Goal: Task Accomplishment & Management: Complete application form

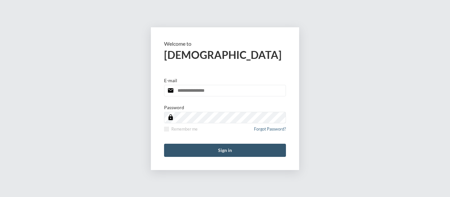
type input "**********"
click at [224, 153] on button "Sign in" at bounding box center [225, 150] width 122 height 13
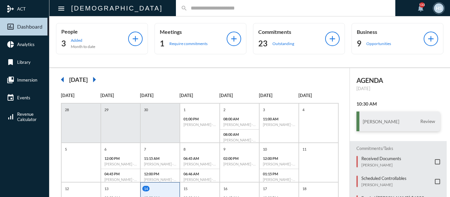
click at [187, 10] on input "text" at bounding box center [288, 8] width 203 height 6
click at [187, 10] on input "**" at bounding box center [288, 8] width 203 height 6
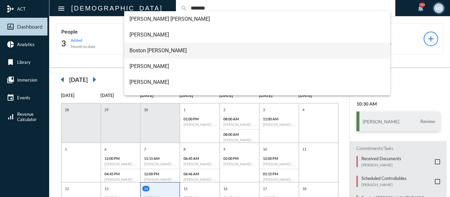
type input "*******"
click at [154, 51] on span "Boston [PERSON_NAME]" at bounding box center [257, 51] width 256 height 16
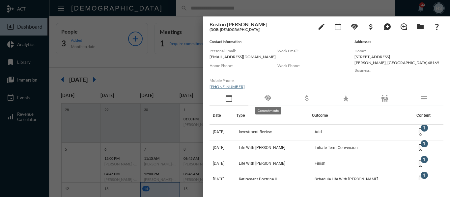
click at [271, 99] on mat-icon "handshake" at bounding box center [268, 99] width 8 height 8
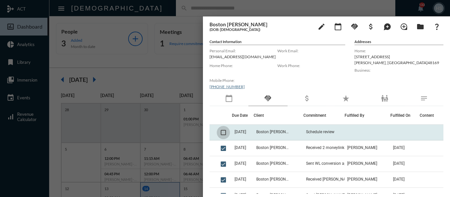
click at [222, 132] on span at bounding box center [223, 132] width 5 height 5
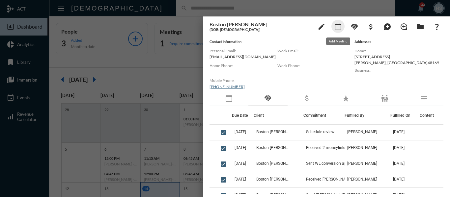
click at [338, 29] on mat-icon "calendar_today" at bounding box center [338, 27] width 8 height 8
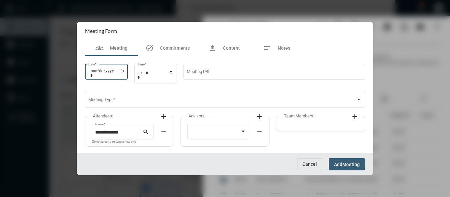
click at [125, 72] on input "Date *" at bounding box center [107, 73] width 34 height 9
type input "**********"
click at [174, 73] on input "Time *" at bounding box center [155, 75] width 36 height 10
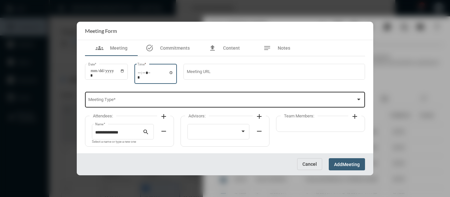
type input "*****"
click at [256, 101] on span at bounding box center [222, 100] width 268 height 5
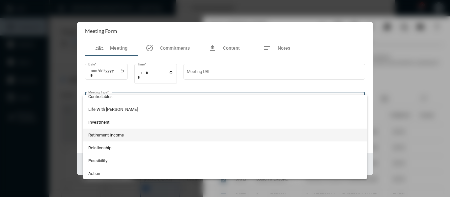
scroll to position [132, 0]
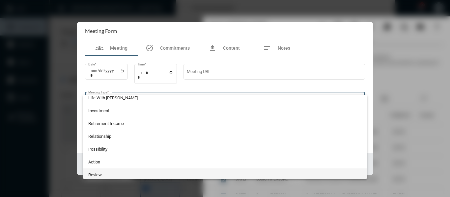
click at [92, 174] on span "Review" at bounding box center [225, 175] width 274 height 13
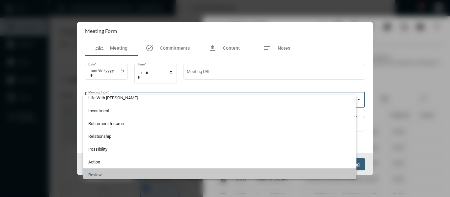
scroll to position [134, 0]
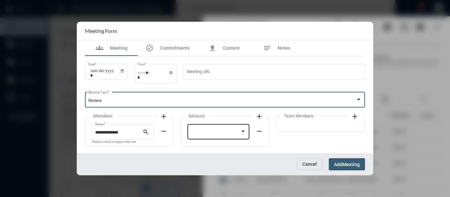
click at [212, 129] on div at bounding box center [219, 131] width 56 height 17
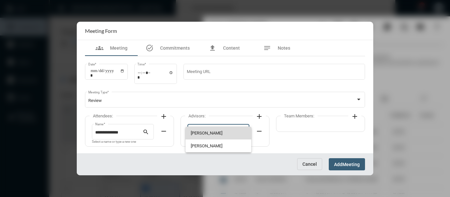
click at [200, 131] on span "[PERSON_NAME]" at bounding box center [219, 133] width 56 height 13
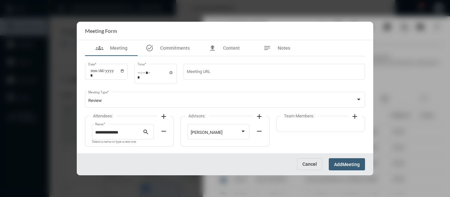
click at [356, 115] on mat-icon "add" at bounding box center [355, 117] width 8 height 8
click at [323, 129] on div at bounding box center [314, 131] width 56 height 17
click at [300, 132] on span "[PERSON_NAME]" at bounding box center [314, 133] width 56 height 13
click at [344, 166] on span "Meeting" at bounding box center [350, 164] width 17 height 5
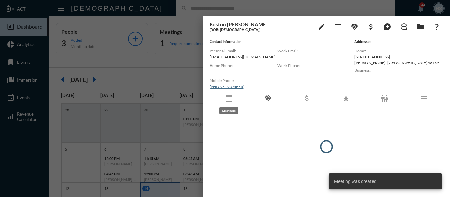
click at [226, 98] on mat-icon "calendar_today" at bounding box center [229, 99] width 8 height 8
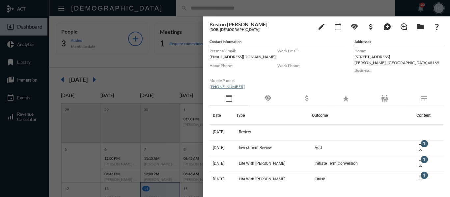
click at [169, 75] on div at bounding box center [225, 98] width 450 height 197
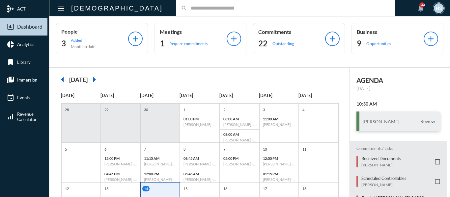
click at [187, 8] on input "text" at bounding box center [288, 8] width 203 height 6
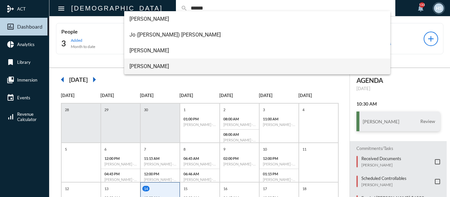
type input "******"
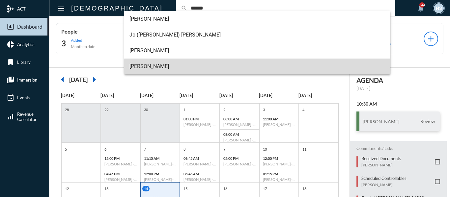
click at [140, 66] on span "[PERSON_NAME]" at bounding box center [257, 67] width 256 height 16
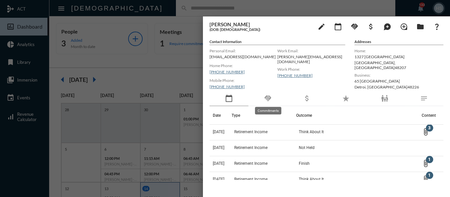
click at [267, 97] on mat-icon "handshake" at bounding box center [268, 99] width 8 height 8
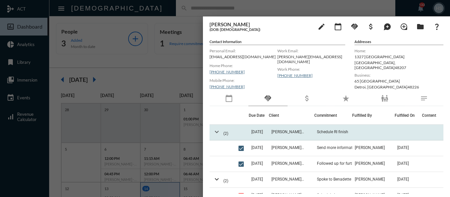
click at [216, 133] on mat-icon "expand_more" at bounding box center [217, 132] width 8 height 8
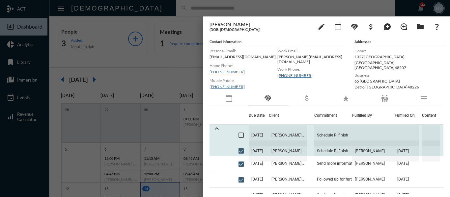
click at [241, 133] on span at bounding box center [240, 135] width 5 height 5
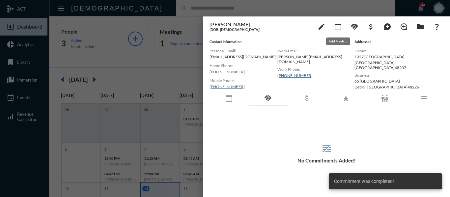
click at [337, 26] on mat-icon "calendar_today" at bounding box center [338, 27] width 8 height 8
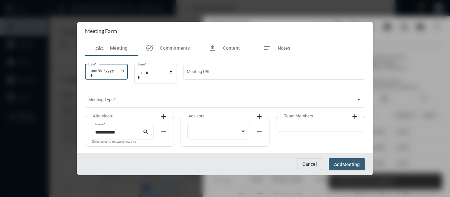
click at [125, 71] on input "Date *" at bounding box center [107, 73] width 34 height 9
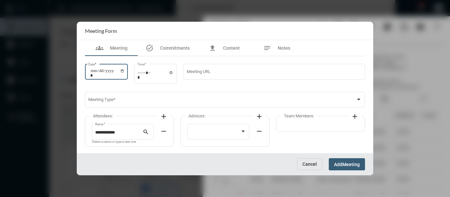
type input "**********"
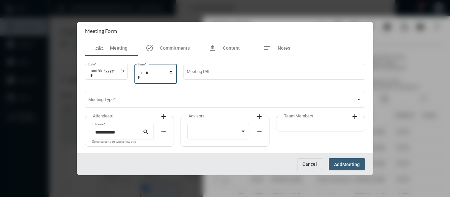
click at [174, 74] on input "Time *" at bounding box center [155, 75] width 36 height 10
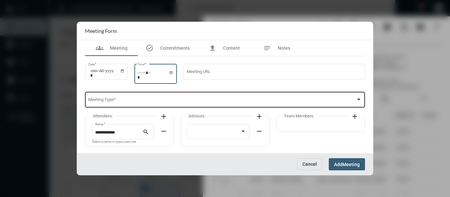
type input "*****"
click at [245, 97] on div "Meeting Type *" at bounding box center [225, 99] width 274 height 17
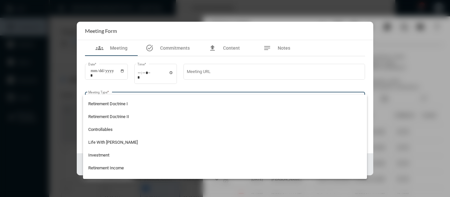
scroll to position [99, 0]
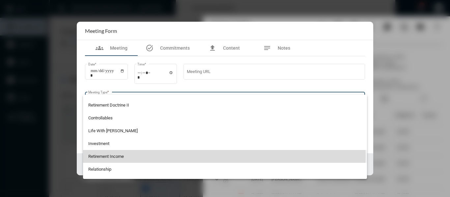
click at [119, 155] on span "Retirement Income" at bounding box center [225, 156] width 274 height 13
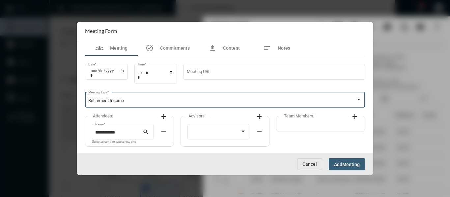
click at [164, 115] on mat-icon "add" at bounding box center [164, 117] width 8 height 8
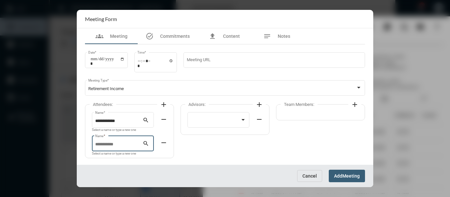
click at [113, 143] on input "Name *" at bounding box center [119, 144] width 48 height 5
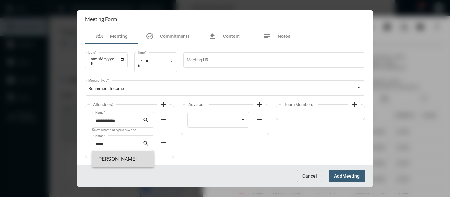
click at [111, 159] on span "[PERSON_NAME]" at bounding box center [122, 160] width 51 height 16
type input "**********"
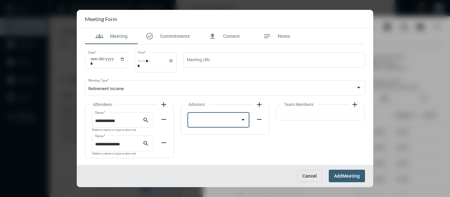
click at [217, 122] on div at bounding box center [216, 121] width 50 height 5
click at [216, 122] on span "[PERSON_NAME]" at bounding box center [219, 121] width 56 height 13
click at [354, 105] on mat-icon "add" at bounding box center [355, 105] width 8 height 8
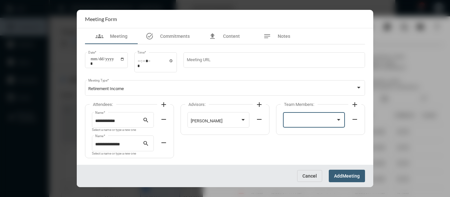
click at [314, 121] on div at bounding box center [311, 121] width 50 height 5
click at [301, 122] on span "[PERSON_NAME]" at bounding box center [314, 121] width 56 height 13
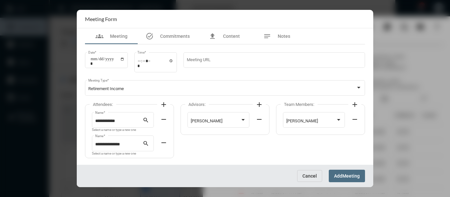
click at [351, 177] on span "Meeting" at bounding box center [350, 176] width 17 height 5
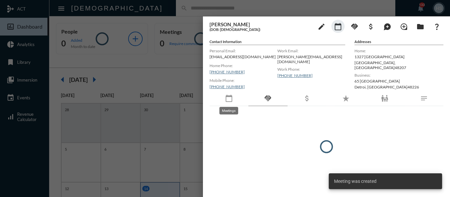
click at [227, 97] on mat-icon "calendar_today" at bounding box center [229, 99] width 8 height 8
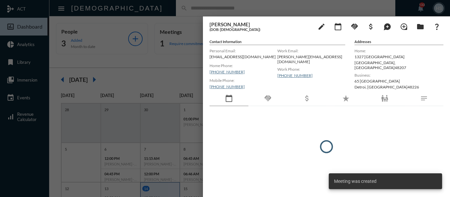
click at [225, 99] on div "calendar_today" at bounding box center [228, 98] width 39 height 15
click at [228, 99] on mat-icon "calendar_today" at bounding box center [229, 99] width 8 height 8
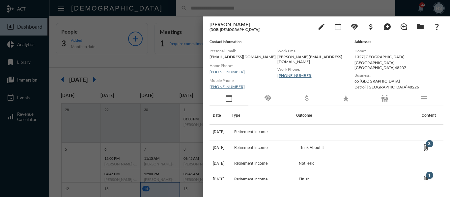
click at [167, 5] on div at bounding box center [225, 98] width 450 height 197
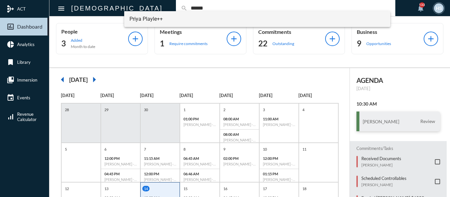
type input "******"
click at [134, 20] on span "Priya Playle++" at bounding box center [257, 19] width 256 height 16
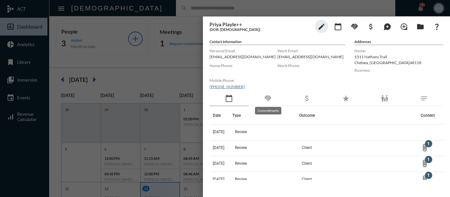
click at [267, 97] on mat-icon "handshake" at bounding box center [268, 99] width 8 height 8
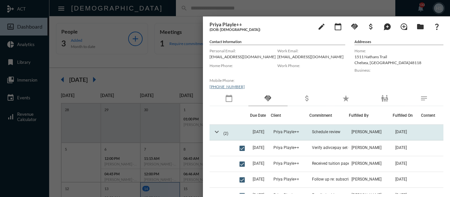
click at [214, 130] on mat-icon "expand_more" at bounding box center [217, 132] width 8 height 8
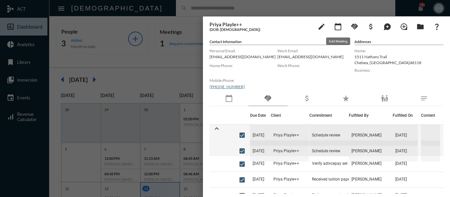
click at [341, 25] on mat-icon "calendar_today" at bounding box center [338, 27] width 8 height 8
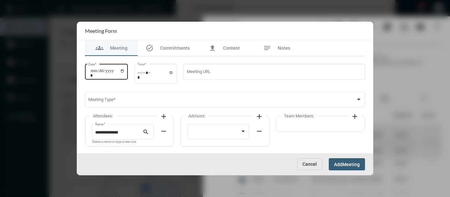
click at [125, 70] on input "Date *" at bounding box center [107, 73] width 34 height 9
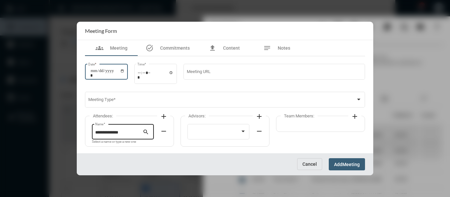
type input "**********"
click at [174, 73] on input "Time *" at bounding box center [155, 75] width 36 height 10
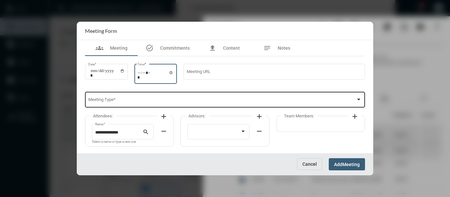
type input "*****"
click at [270, 101] on span at bounding box center [222, 100] width 268 height 5
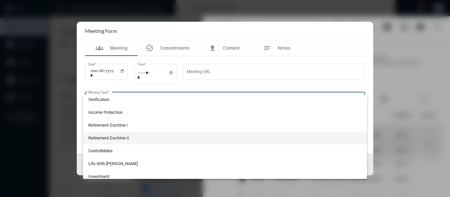
scroll to position [132, 0]
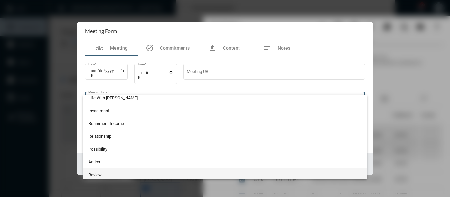
click at [98, 173] on span "Review" at bounding box center [225, 175] width 274 height 13
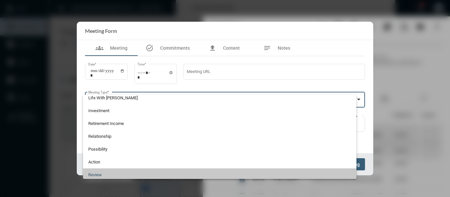
scroll to position [134, 0]
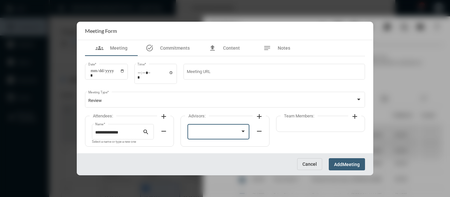
click at [224, 131] on div at bounding box center [216, 132] width 50 height 5
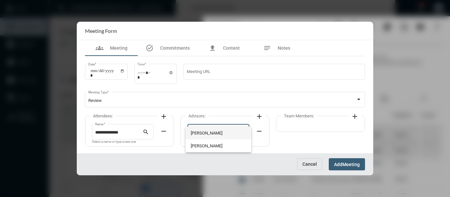
drag, startPoint x: 224, startPoint y: 131, endPoint x: 208, endPoint y: 134, distance: 16.9
click at [208, 134] on span "[PERSON_NAME]" at bounding box center [219, 133] width 56 height 13
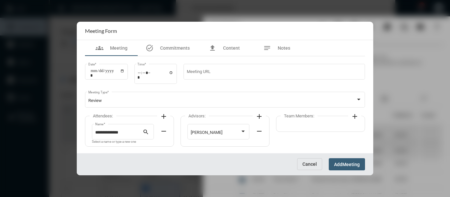
click at [354, 117] on mat-icon "add" at bounding box center [355, 117] width 8 height 8
click at [327, 130] on div at bounding box center [311, 132] width 50 height 5
drag, startPoint x: 304, startPoint y: 131, endPoint x: 336, endPoint y: 148, distance: 35.8
click at [305, 131] on span "[PERSON_NAME]" at bounding box center [314, 133] width 56 height 13
click at [355, 160] on button "Add Meeting" at bounding box center [347, 164] width 36 height 12
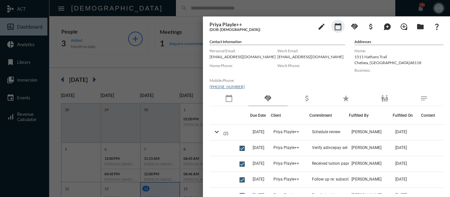
click at [155, 5] on div at bounding box center [225, 98] width 450 height 197
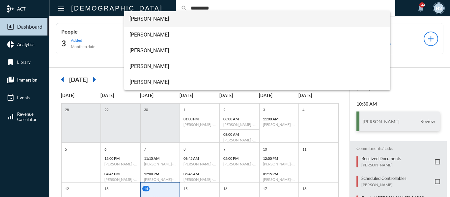
type input "*********"
click at [147, 21] on span "[PERSON_NAME]" at bounding box center [257, 19] width 256 height 16
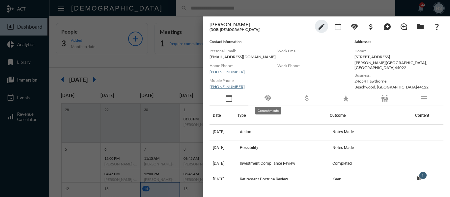
click at [266, 99] on mat-icon "handshake" at bounding box center [268, 99] width 8 height 8
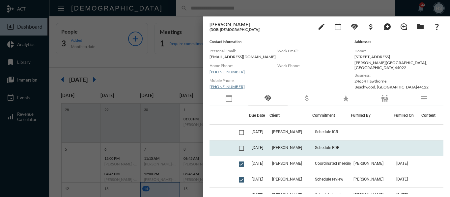
click at [239, 147] on span at bounding box center [241, 148] width 5 height 5
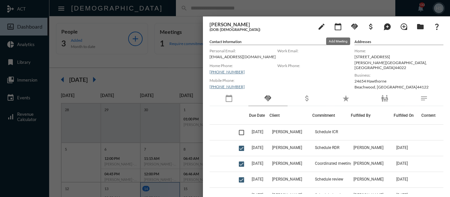
click at [337, 27] on mat-icon "calendar_today" at bounding box center [338, 27] width 8 height 8
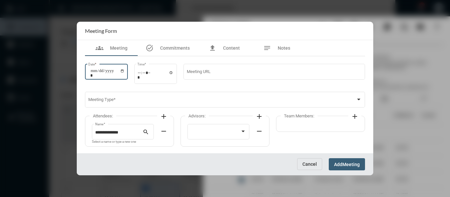
click at [125, 71] on input "Date *" at bounding box center [107, 73] width 34 height 9
click at [124, 70] on input "**********" at bounding box center [107, 73] width 34 height 9
type input "**********"
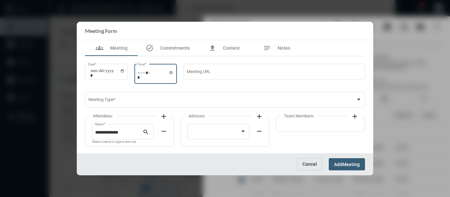
click at [174, 73] on input "Time *" at bounding box center [155, 75] width 36 height 10
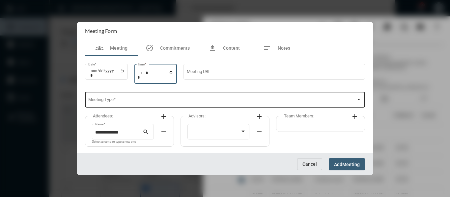
type input "*****"
click at [237, 98] on div "Meeting Type *" at bounding box center [225, 99] width 274 height 17
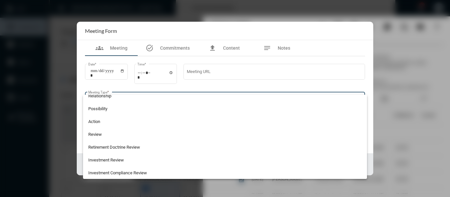
scroll to position [173, 0]
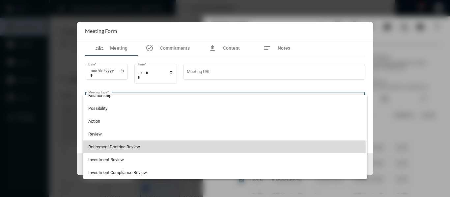
click at [121, 148] on span "Retirement Doctrine Review" at bounding box center [225, 147] width 274 height 13
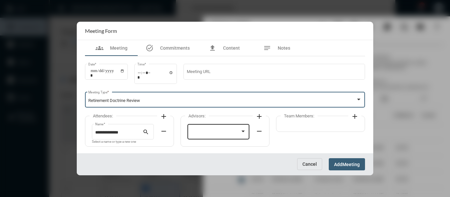
click at [223, 134] on div at bounding box center [216, 132] width 50 height 5
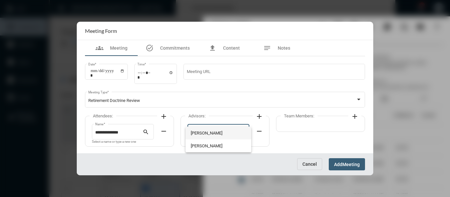
click at [221, 133] on span "[PERSON_NAME]" at bounding box center [219, 133] width 56 height 13
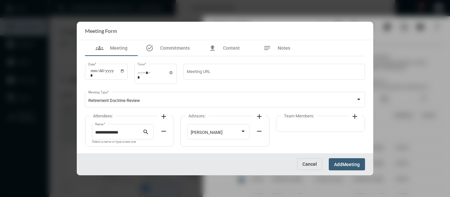
click at [354, 116] on mat-icon "add" at bounding box center [355, 117] width 8 height 8
click at [324, 128] on div at bounding box center [314, 131] width 56 height 17
click at [307, 133] on span "[PERSON_NAME]" at bounding box center [314, 133] width 56 height 13
click at [347, 165] on span "Meeting" at bounding box center [350, 164] width 17 height 5
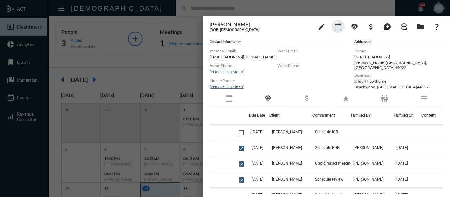
click at [225, 98] on div "calendar_today" at bounding box center [228, 98] width 39 height 15
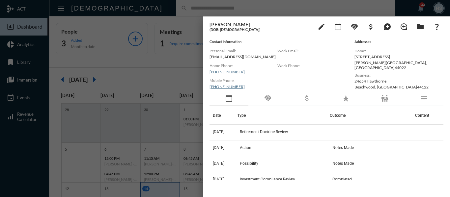
click at [168, 4] on div at bounding box center [225, 98] width 450 height 197
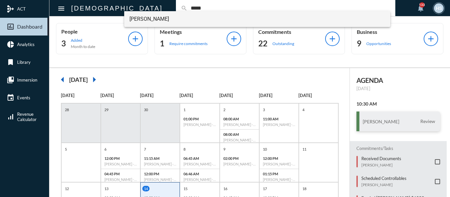
type input "*****"
click at [157, 20] on span "[PERSON_NAME]" at bounding box center [257, 19] width 256 height 16
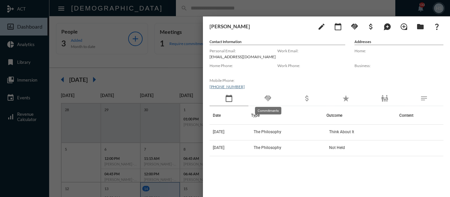
click at [269, 98] on mat-icon "handshake" at bounding box center [268, 99] width 8 height 8
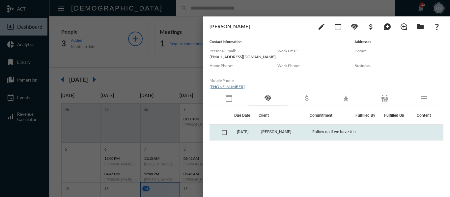
click at [223, 132] on span at bounding box center [224, 132] width 5 height 5
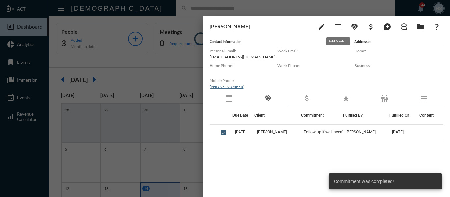
click at [338, 27] on mat-icon "calendar_today" at bounding box center [338, 27] width 8 height 8
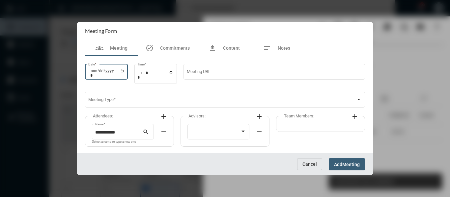
click at [123, 72] on input "Date *" at bounding box center [107, 73] width 34 height 9
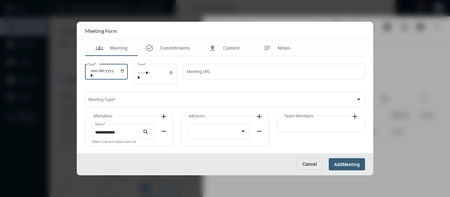
type input "**********"
click at [173, 72] on input "Time *" at bounding box center [155, 75] width 36 height 10
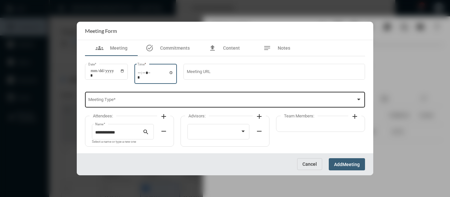
type input "*****"
click at [251, 97] on div "Meeting Type *" at bounding box center [225, 99] width 274 height 17
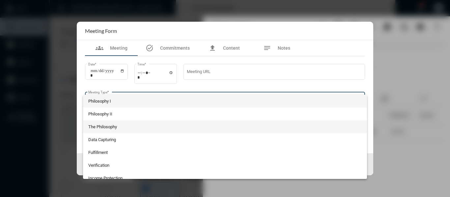
drag, startPoint x: 104, startPoint y: 125, endPoint x: 144, endPoint y: 124, distance: 40.2
click at [104, 125] on span "The Philosophy" at bounding box center [225, 127] width 274 height 13
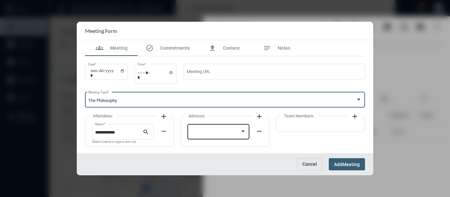
click at [221, 130] on div at bounding box center [219, 131] width 56 height 17
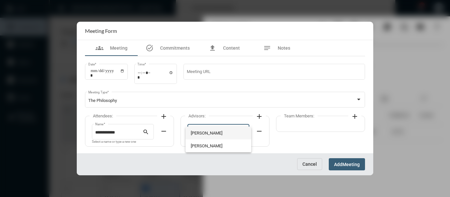
click at [218, 130] on span "[PERSON_NAME]" at bounding box center [219, 133] width 56 height 13
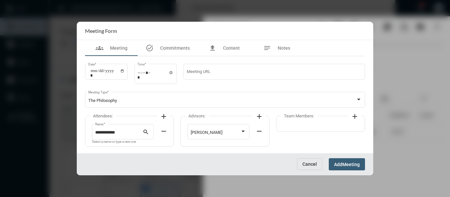
click at [352, 116] on mat-icon "add" at bounding box center [355, 117] width 8 height 8
click at [337, 126] on div at bounding box center [314, 131] width 56 height 17
click at [308, 133] on span "[PERSON_NAME]" at bounding box center [314, 133] width 56 height 13
click at [346, 166] on span "Meeting" at bounding box center [350, 164] width 17 height 5
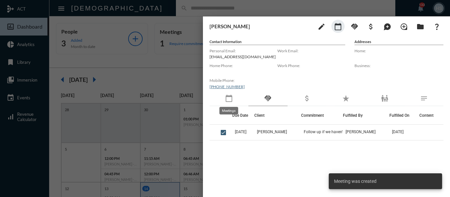
click at [230, 97] on mat-icon "calendar_today" at bounding box center [229, 99] width 8 height 8
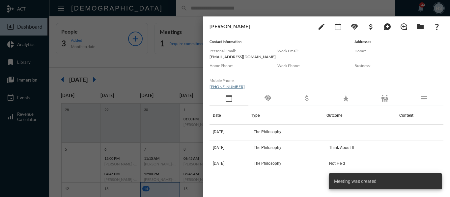
drag, startPoint x: 169, startPoint y: 76, endPoint x: 130, endPoint y: 11, distance: 76.0
click at [169, 76] on div at bounding box center [225, 98] width 450 height 197
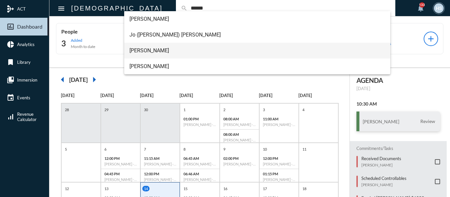
type input "******"
click at [151, 49] on span "[PERSON_NAME]" at bounding box center [257, 51] width 256 height 16
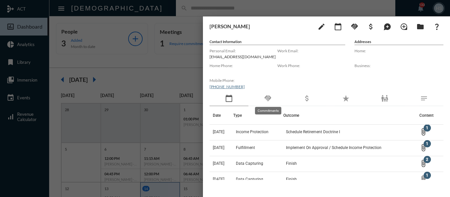
click at [267, 99] on mat-icon "handshake" at bounding box center [268, 99] width 8 height 8
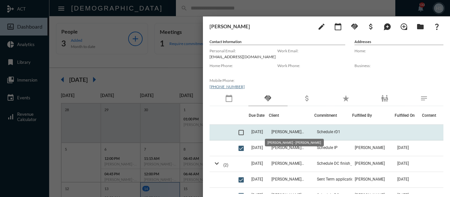
click at [287, 131] on span "[PERSON_NAME] - [PERSON_NAME]" at bounding box center [287, 132] width 33 height 5
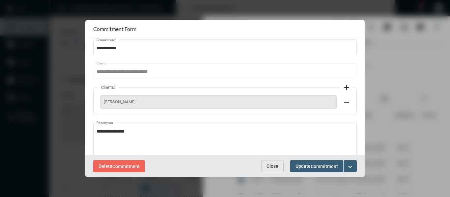
scroll to position [33, 0]
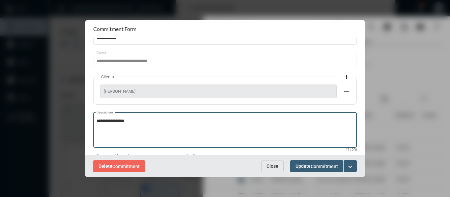
click at [155, 121] on textarea "**********" at bounding box center [225, 131] width 257 height 26
type textarea "**********"
click at [348, 165] on mat-icon "expand_more" at bounding box center [350, 167] width 8 height 8
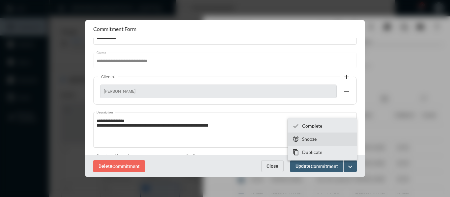
click at [304, 137] on p "Snooze" at bounding box center [309, 139] width 14 height 6
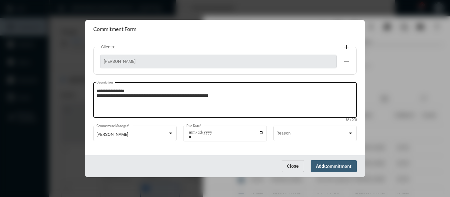
scroll to position [66, 0]
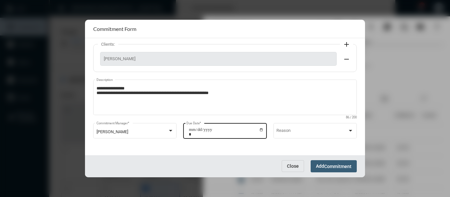
click at [260, 129] on input "**********" at bounding box center [226, 131] width 75 height 9
click at [262, 131] on input "**********" at bounding box center [226, 131] width 75 height 9
type input "**********"
click at [337, 169] on span "Commitment" at bounding box center [337, 166] width 27 height 5
